Goal: Task Accomplishment & Management: Manage account settings

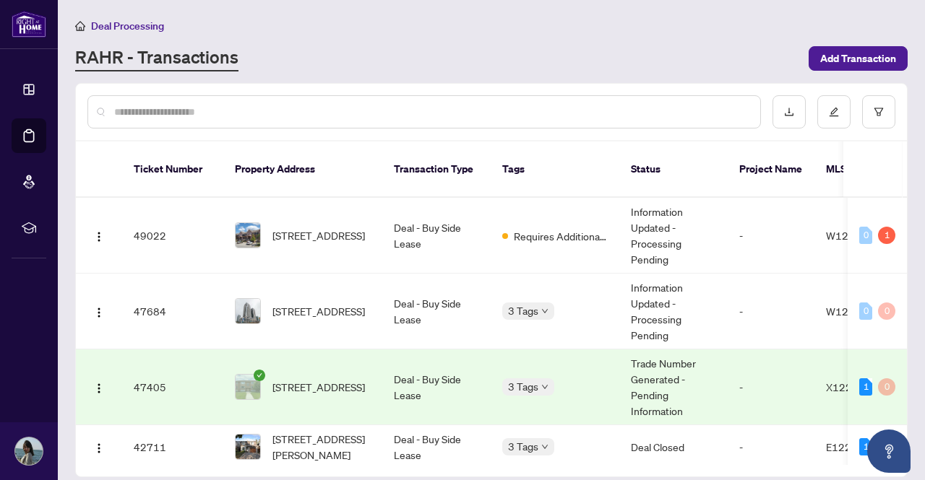
click at [116, 25] on span "Deal Processing" at bounding box center [127, 26] width 73 height 13
click at [108, 26] on span "Deal Processing" at bounding box center [127, 26] width 73 height 13
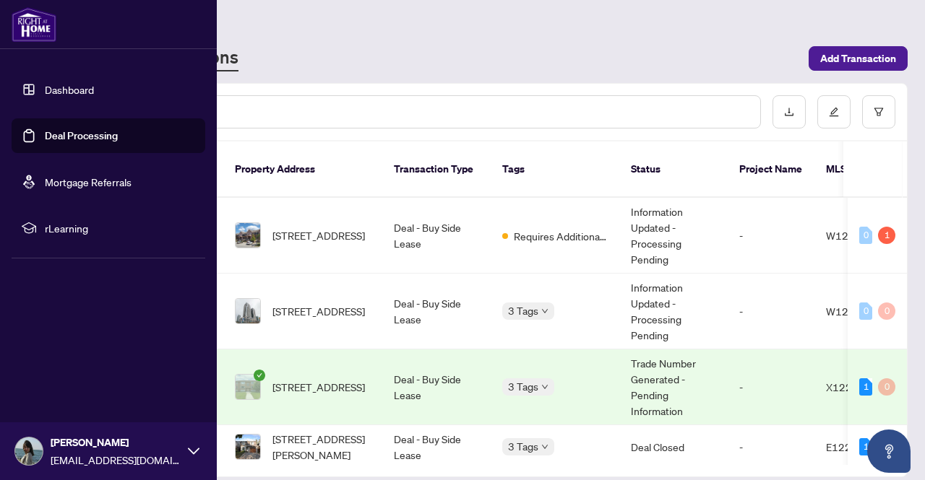
click at [94, 86] on link "Dashboard" at bounding box center [69, 89] width 49 height 13
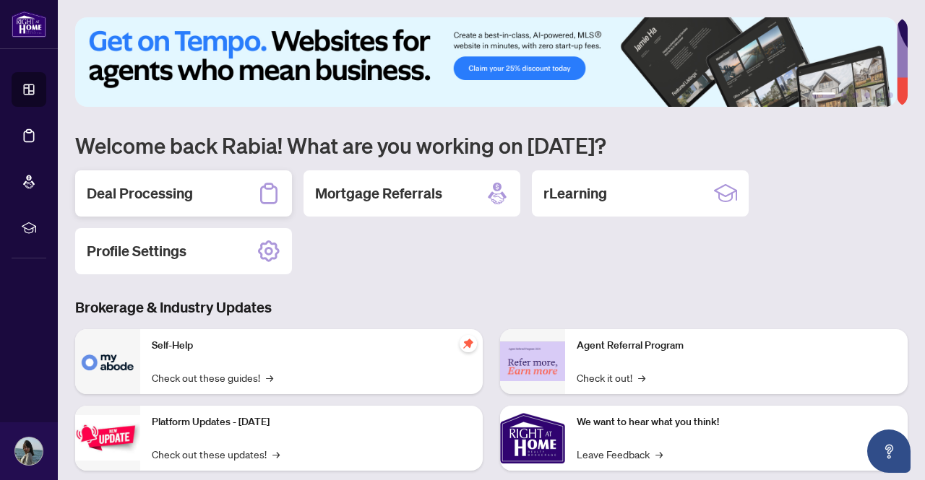
click at [153, 208] on div "Deal Processing" at bounding box center [183, 193] width 217 height 46
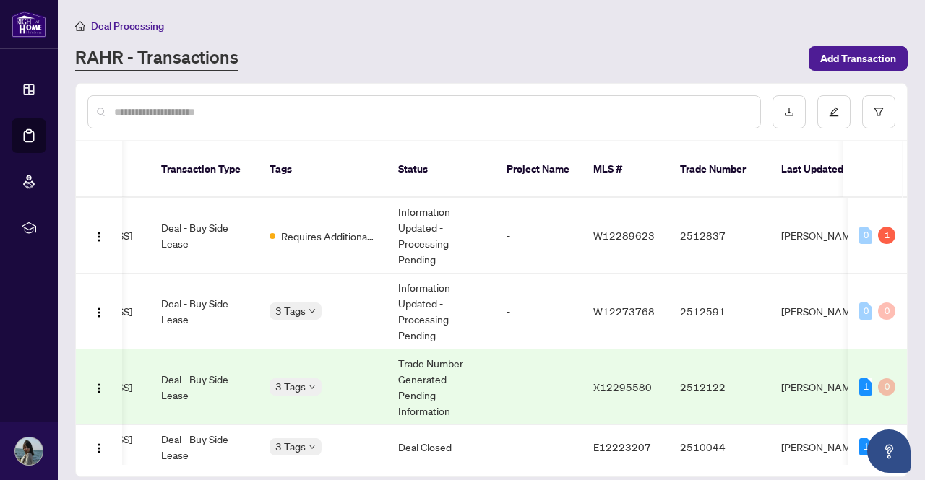
scroll to position [0, 228]
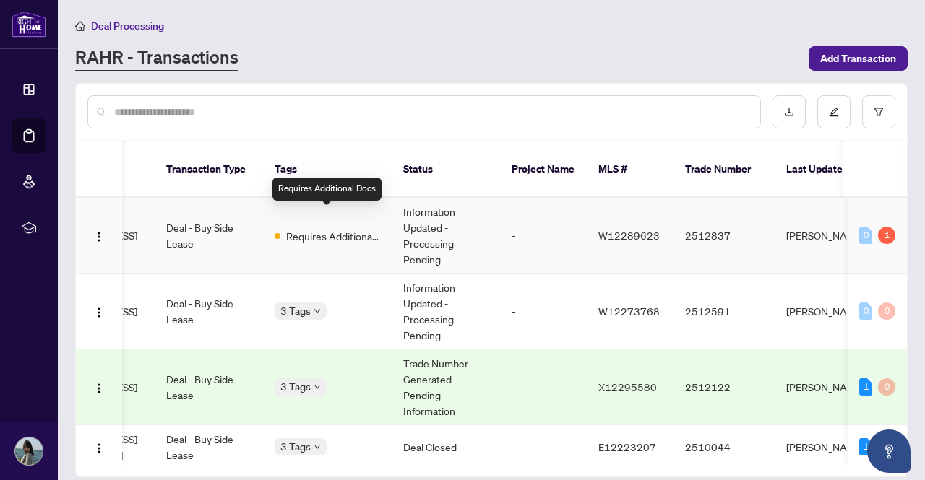
click at [350, 228] on span "Requires Additional Docs" at bounding box center [333, 236] width 94 height 16
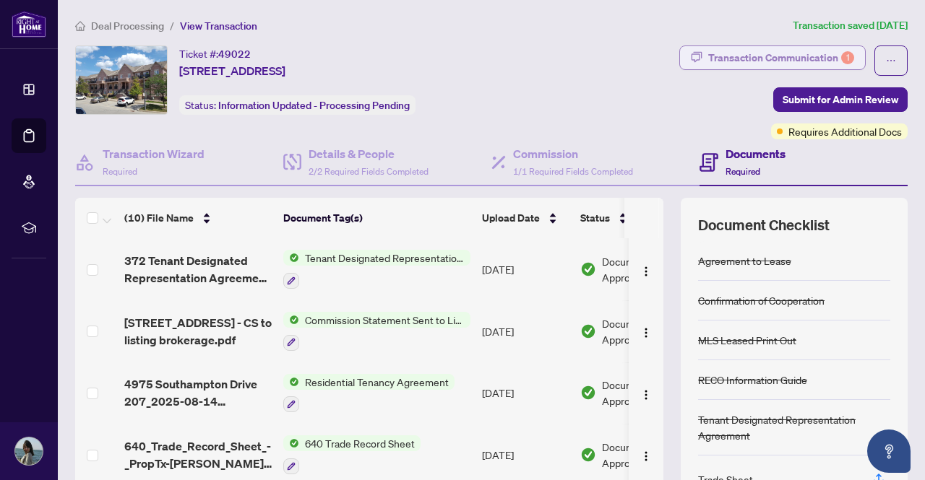
click at [731, 53] on div "Transaction Communication 1" at bounding box center [781, 57] width 146 height 23
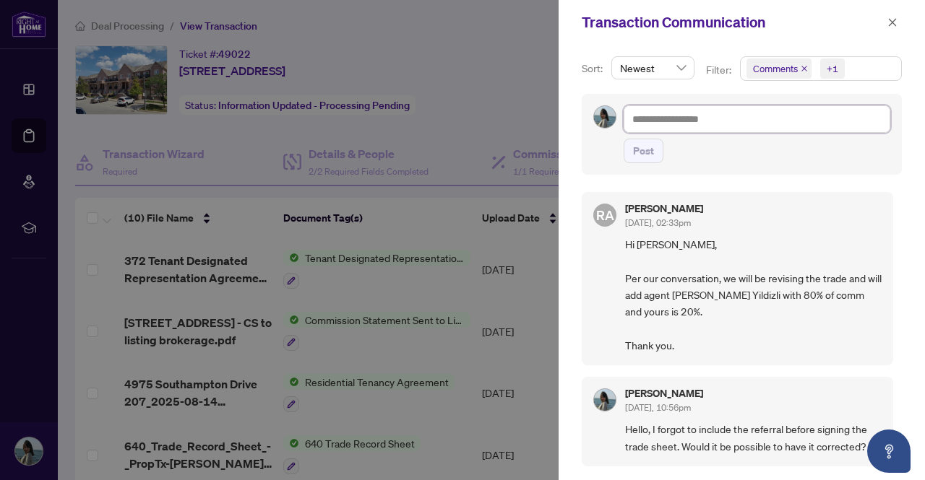
click at [704, 106] on textarea at bounding box center [756, 118] width 267 height 27
click at [897, 25] on icon "close" at bounding box center [892, 22] width 10 height 10
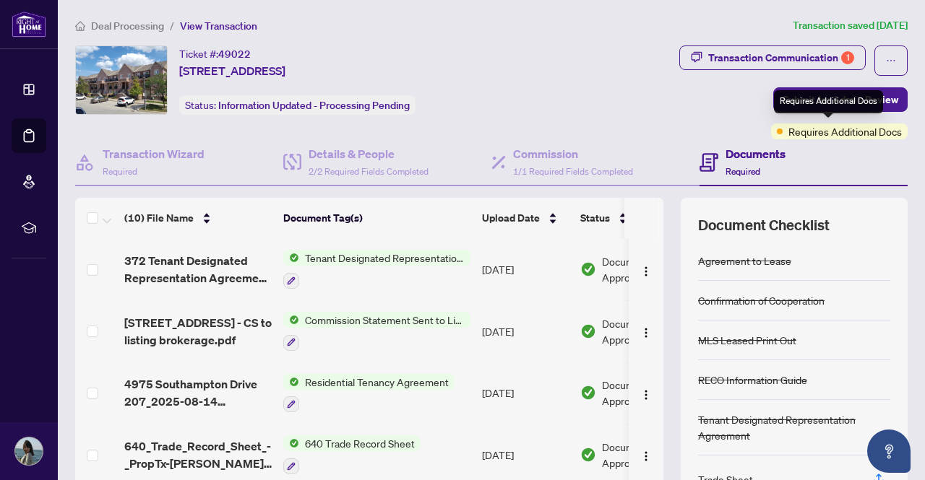
click at [792, 108] on div "Requires Additional Docs" at bounding box center [828, 101] width 109 height 23
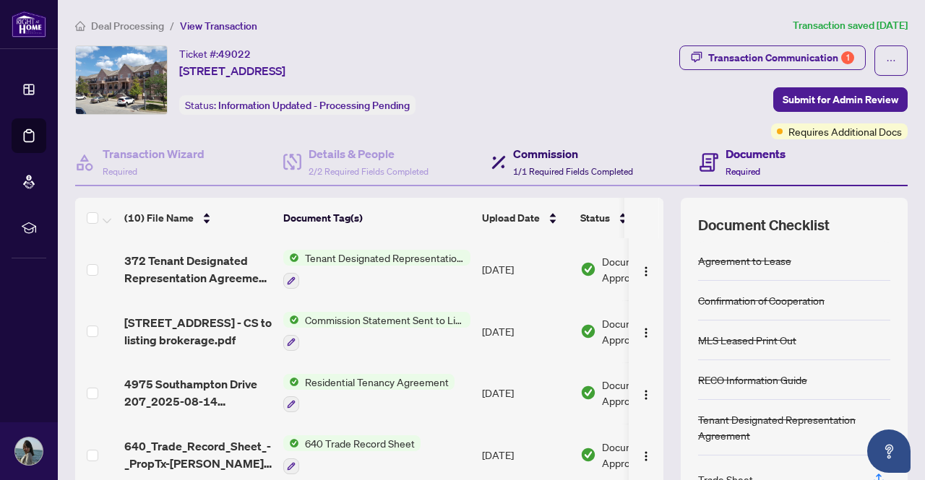
click at [595, 153] on h4 "Commission" at bounding box center [573, 153] width 120 height 17
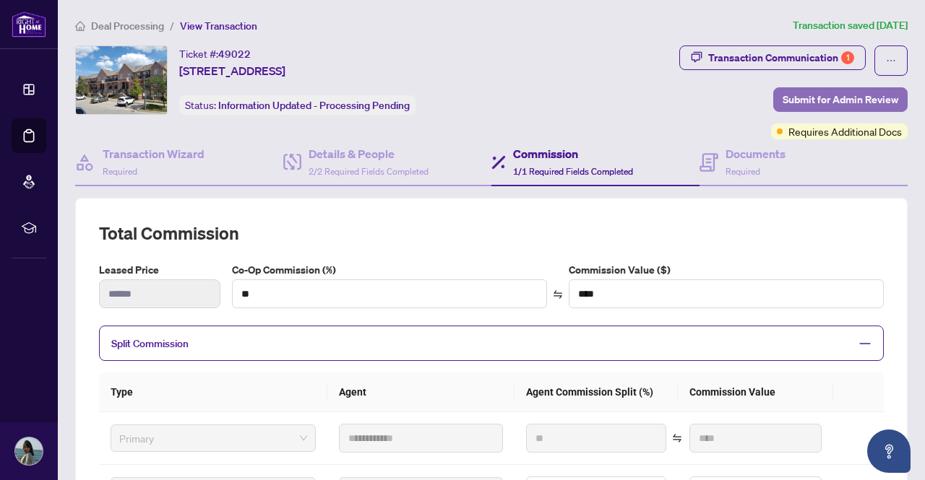
click at [773, 98] on button "Submit for Admin Review" at bounding box center [840, 99] width 134 height 25
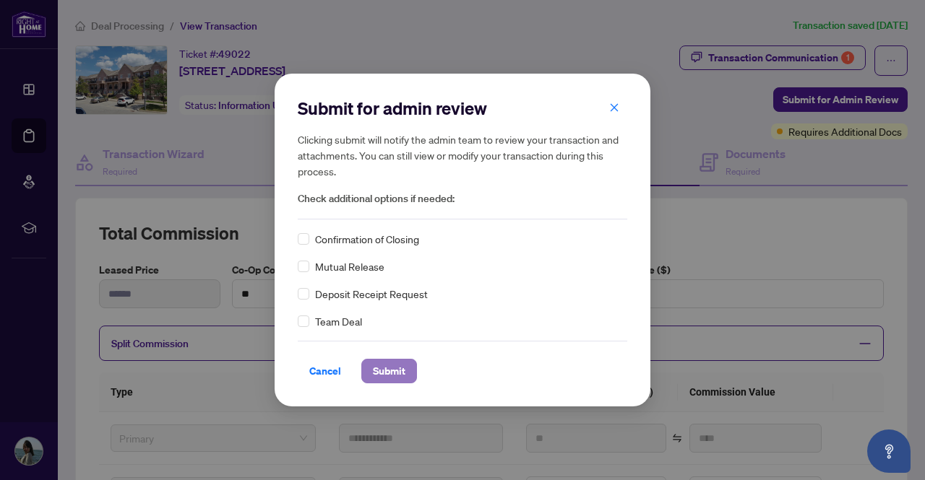
click at [381, 373] on span "Submit" at bounding box center [389, 371] width 33 height 23
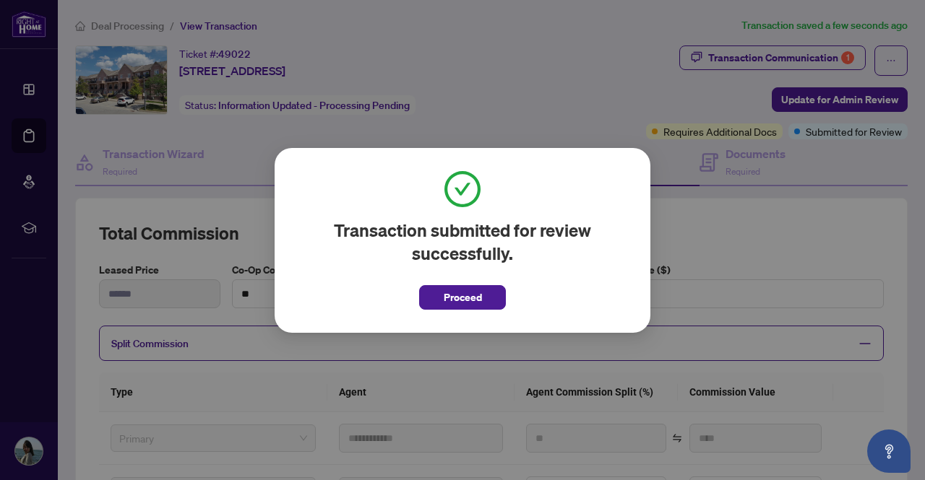
click at [141, 27] on div "Transaction submitted for review successfully. Proceed Cancel OK" at bounding box center [462, 240] width 925 height 480
click at [460, 297] on span "Proceed" at bounding box center [463, 297] width 38 height 23
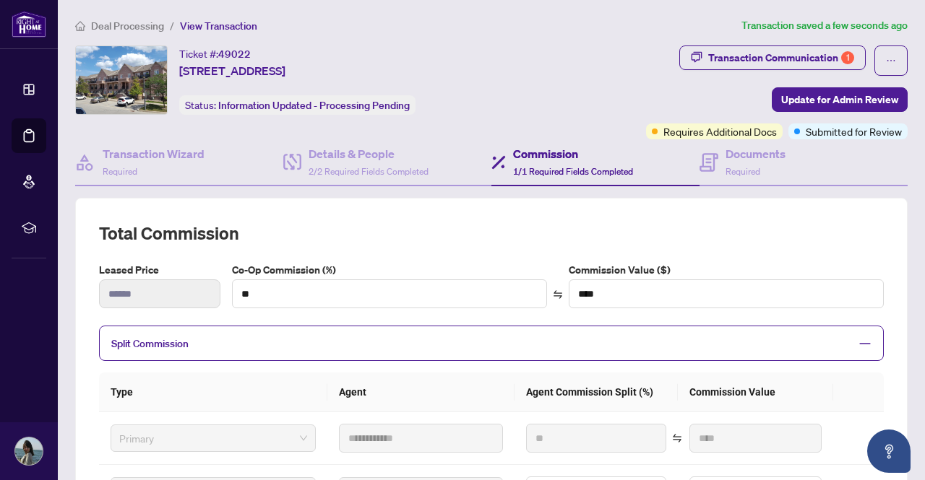
click at [150, 20] on span "Deal Processing" at bounding box center [127, 26] width 73 height 13
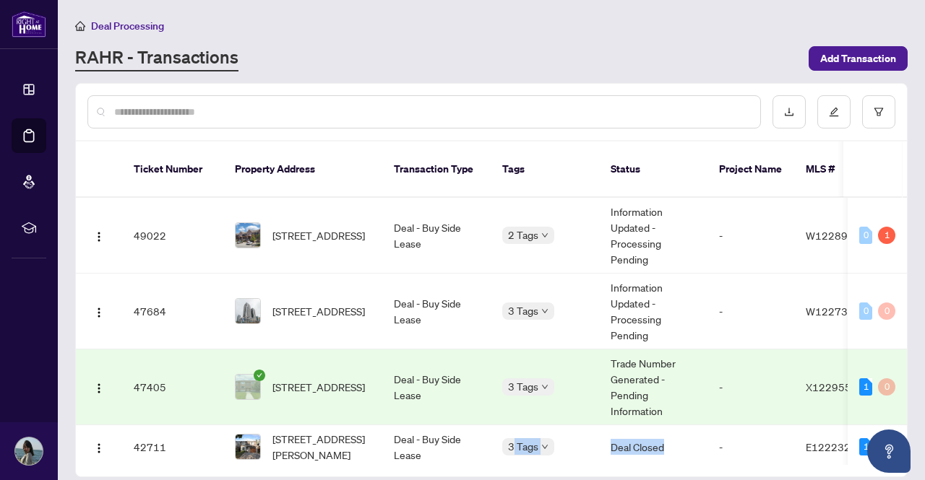
drag, startPoint x: 512, startPoint y: 449, endPoint x: 669, endPoint y: 451, distance: 156.8
click at [669, 451] on div "Ticket Number Property Address Transaction Type Tags Status Project Name MLS # …" at bounding box center [491, 309] width 831 height 335
click at [640, 304] on td "Information Updated - Processing Pending" at bounding box center [653, 312] width 108 height 76
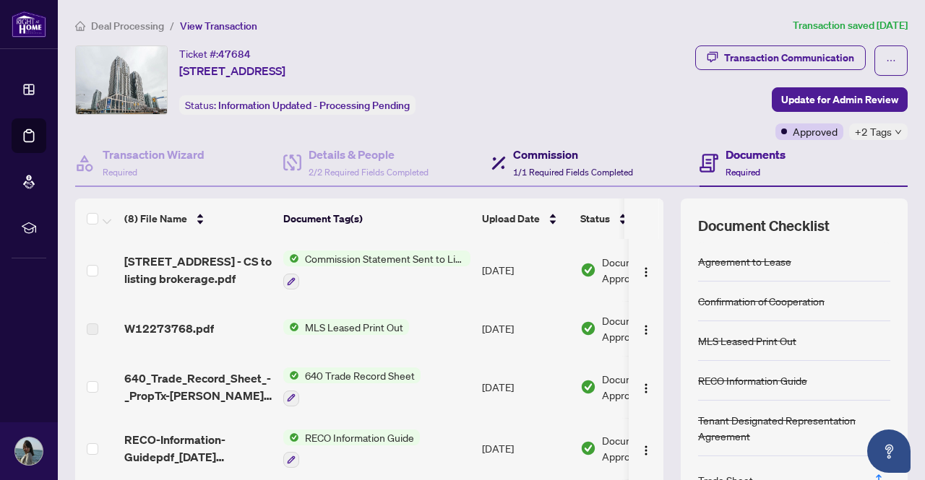
click at [535, 158] on h4 "Commission" at bounding box center [573, 154] width 120 height 17
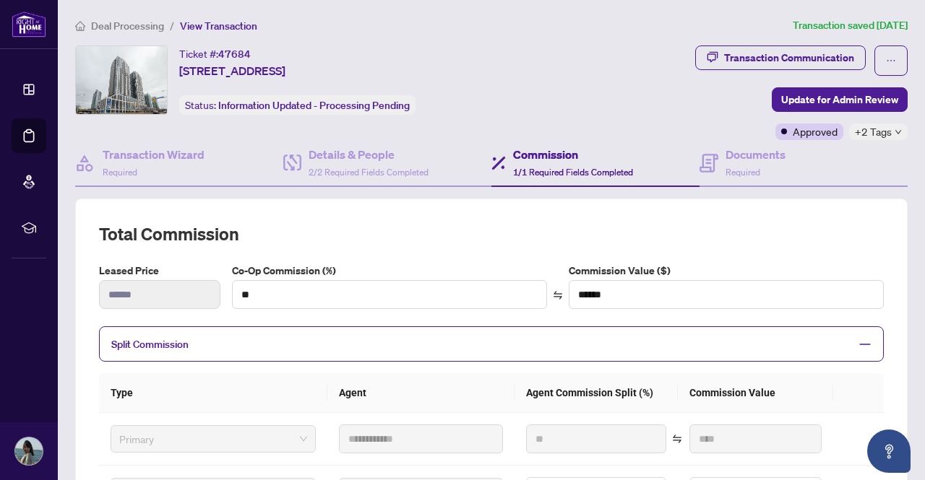
click at [143, 23] on span "Deal Processing" at bounding box center [127, 26] width 73 height 13
